Goal: Task Accomplishment & Management: Complete application form

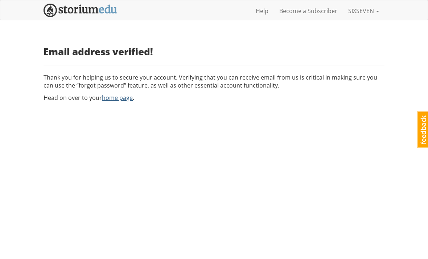
click at [106, 100] on link "home page" at bounding box center [117, 98] width 31 height 8
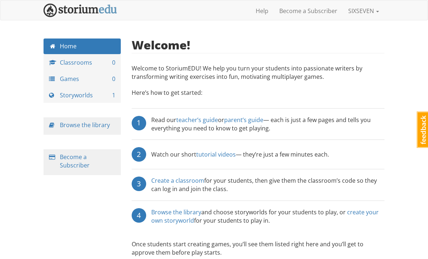
scroll to position [20, 0]
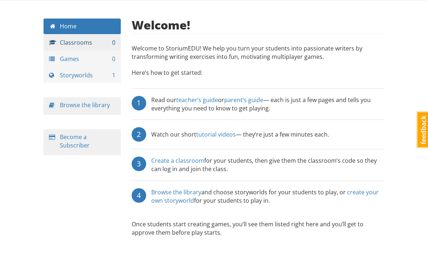
click at [61, 49] on link "Classrooms 0" at bounding box center [82, 43] width 77 height 16
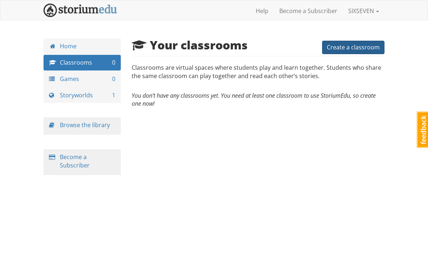
click at [354, 53] on button "Create a classroom" at bounding box center [353, 47] width 62 height 13
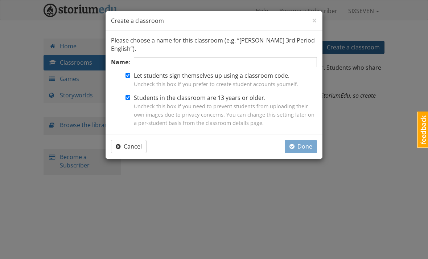
type input "F"
type input "C"
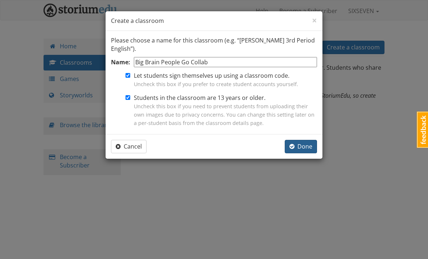
type input "Big Brain People Go Collab"
click at [307, 142] on span "Done" at bounding box center [300, 146] width 23 height 8
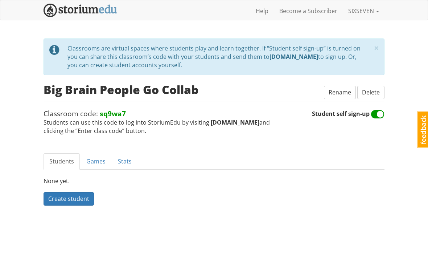
click at [298, 166] on ul "Students Games Stats" at bounding box center [214, 161] width 341 height 16
click at [286, 177] on div "None yet." at bounding box center [214, 181] width 341 height 8
click at [85, 166] on link "Games" at bounding box center [95, 161] width 31 height 16
click at [79, 194] on span "Create a game" at bounding box center [68, 198] width 40 height 8
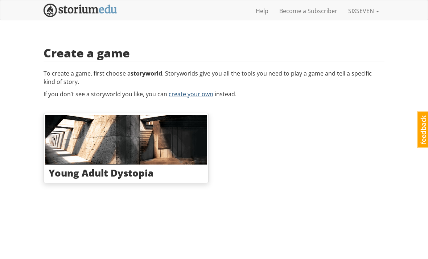
click at [187, 96] on link "create your own" at bounding box center [191, 94] width 45 height 8
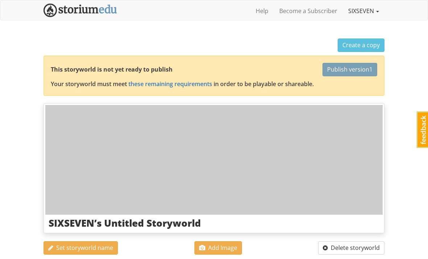
click at [371, 16] on link "SIXSEVEN" at bounding box center [364, 11] width 42 height 18
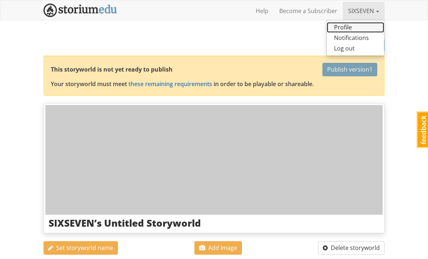
click at [345, 28] on link "Profile" at bounding box center [355, 27] width 57 height 11
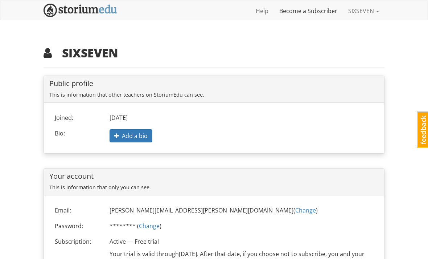
click at [323, 16] on link "Become a Subscriber" at bounding box center [308, 11] width 69 height 18
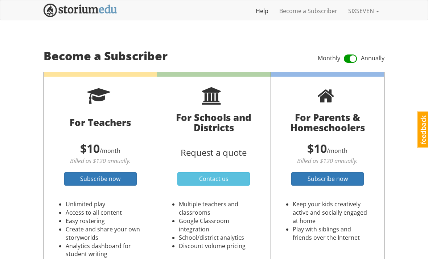
click at [259, 15] on link "Help" at bounding box center [262, 11] width 24 height 18
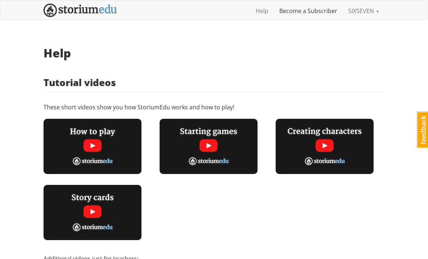
click at [322, 17] on link "Become a Subscriber" at bounding box center [308, 11] width 69 height 18
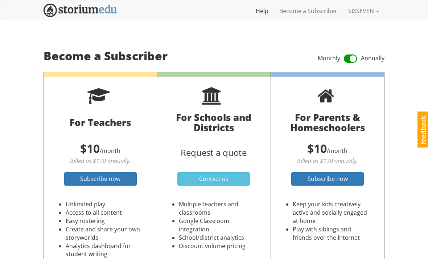
click at [260, 14] on link "Help" at bounding box center [262, 11] width 24 height 18
